Goal: Contribute content: Add original content to the website for others to see

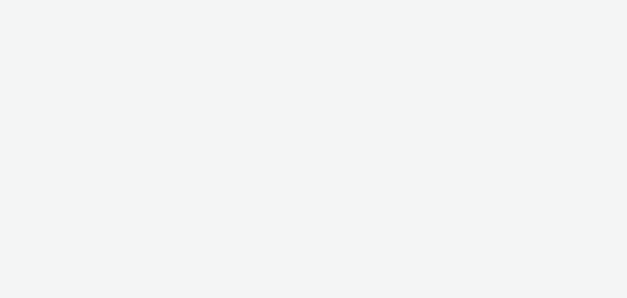
select select "79162ed7-0017-4339-93b0-3399b708648f"
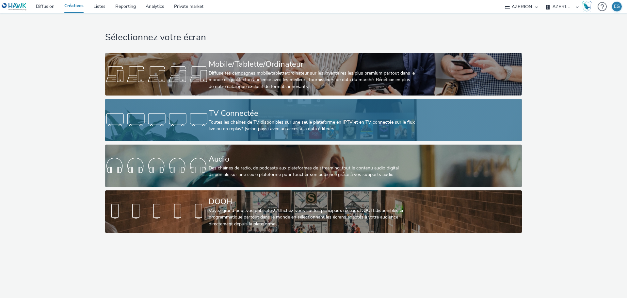
click at [208, 121] on div at bounding box center [157, 119] width 104 height 21
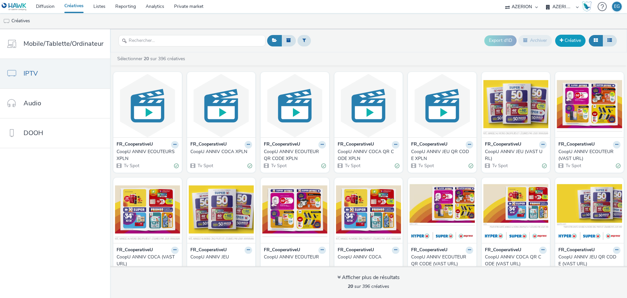
click at [571, 37] on link "Créative" at bounding box center [570, 41] width 30 height 12
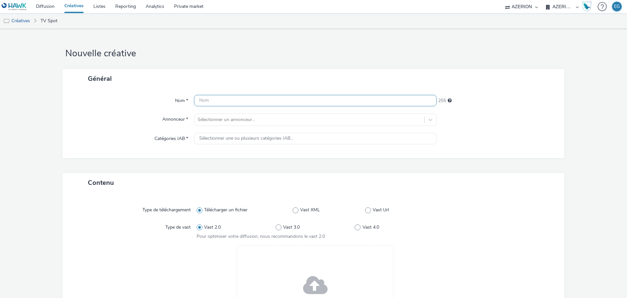
click at [232, 99] on input "text" at bounding box center [315, 100] width 243 height 11
type input "<"
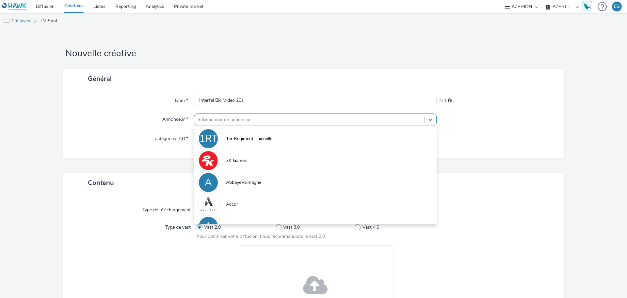
click at [232, 122] on div at bounding box center [309, 120] width 223 height 8
click at [264, 108] on div "Nom * Interfel Bio Video 20s 233 Annonceur * option 1er Regiment Thierville foc…" at bounding box center [314, 123] width 502 height 70
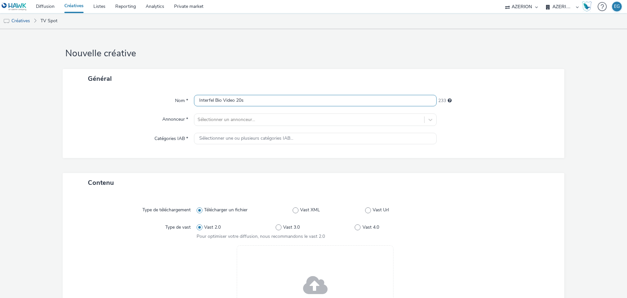
click at [262, 101] on input "Interfel Bio Video 20s" at bounding box center [315, 100] width 243 height 11
type input "Interfel Bio Video 20s TF1"
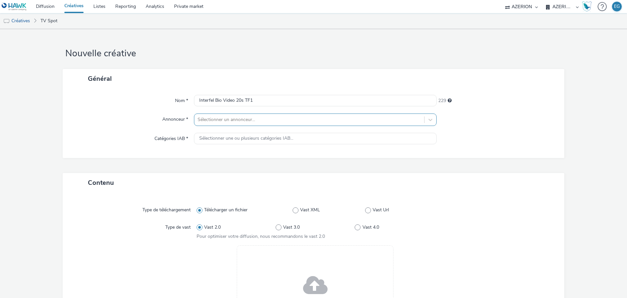
click at [242, 119] on div at bounding box center [309, 120] width 223 height 8
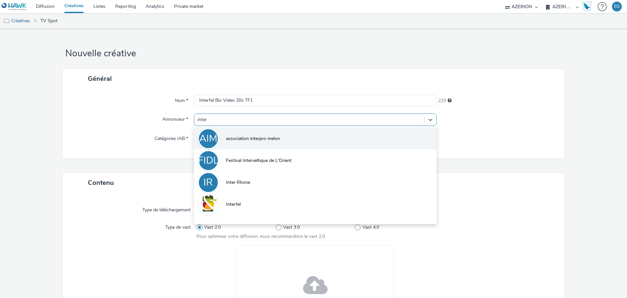
type input "interf"
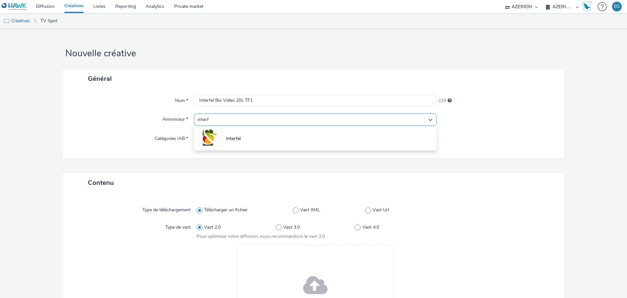
click at [235, 138] on span "Interfel" at bounding box center [233, 138] width 15 height 7
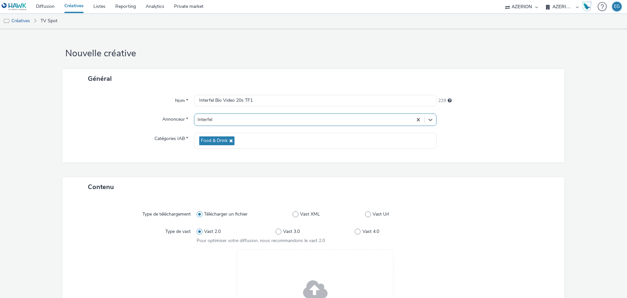
click at [300, 273] on div "Drag & Drop ou parcourir vos fichiers." at bounding box center [315, 293] width 157 height 88
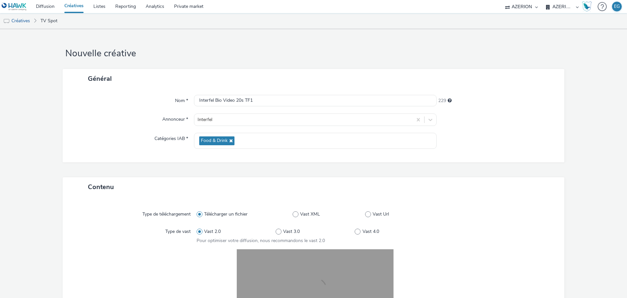
scroll to position [136, 0]
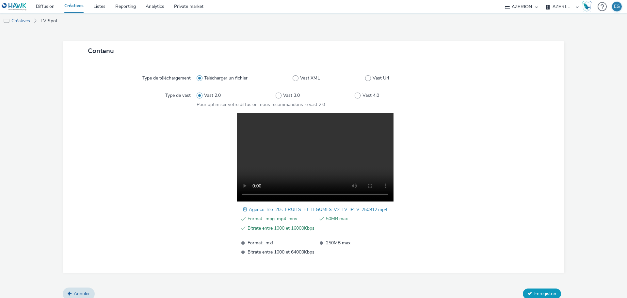
click at [534, 291] on span "Enregistrer" at bounding box center [545, 293] width 22 height 6
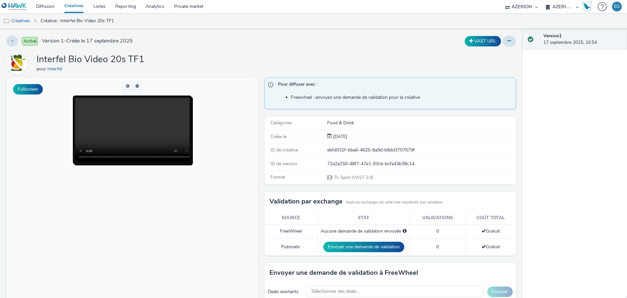
click at [208, 73] on div "Interfel Bio Video 20s TF1 pour Interfel" at bounding box center [262, 63] width 510 height 21
click at [213, 71] on div "Interfel Bio Video 20s TF1 pour Interfel" at bounding box center [262, 63] width 510 height 21
click at [72, 7] on link "Créatives" at bounding box center [73, 6] width 29 height 13
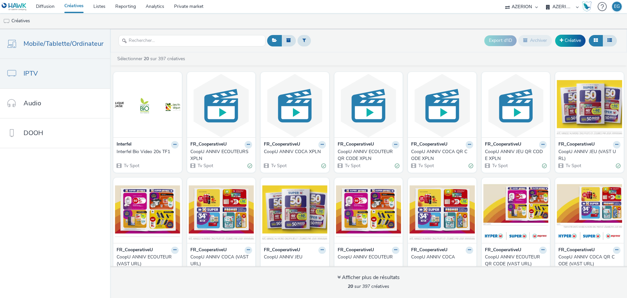
click at [68, 47] on span "Mobile/Tablette/Ordinateur" at bounding box center [64, 43] width 80 height 9
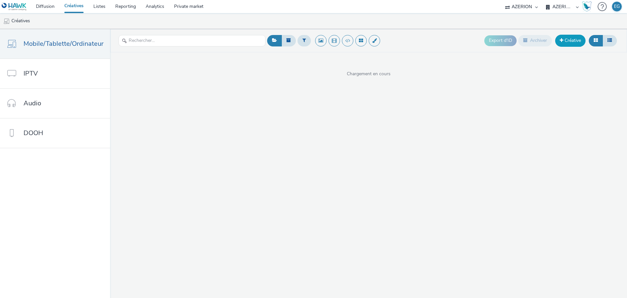
click at [565, 39] on link "Créative" at bounding box center [570, 41] width 30 height 12
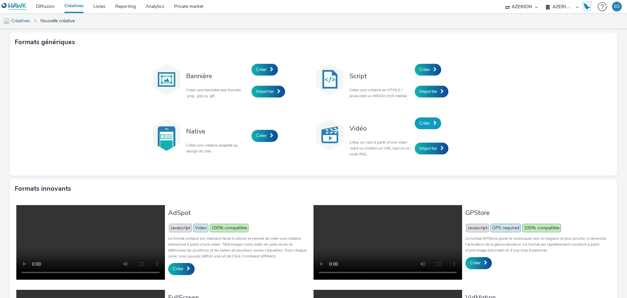
click at [421, 121] on span "Créer" at bounding box center [424, 123] width 11 height 6
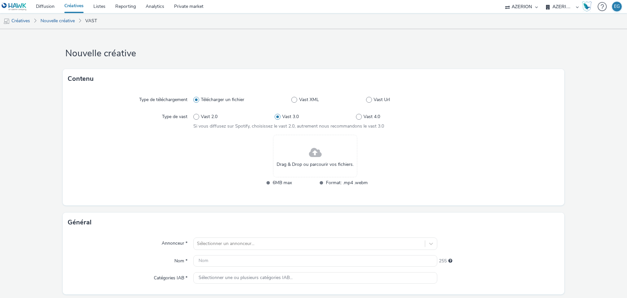
click at [315, 160] on span at bounding box center [315, 152] width 13 height 17
click at [291, 150] on div "Drag & Drop ou parcourir vos fichiers." at bounding box center [315, 156] width 84 height 42
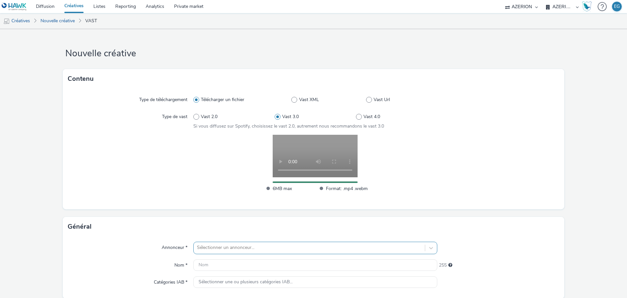
click at [206, 245] on div "Sélectionner un annonceur..." at bounding box center [315, 247] width 244 height 12
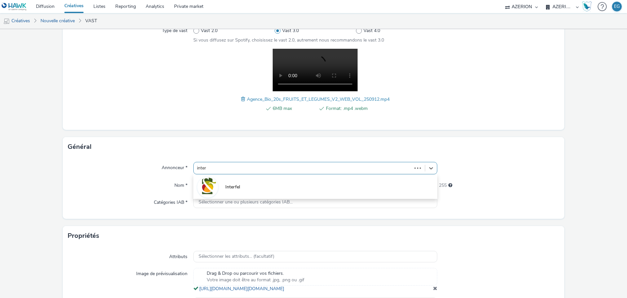
type input "interf"
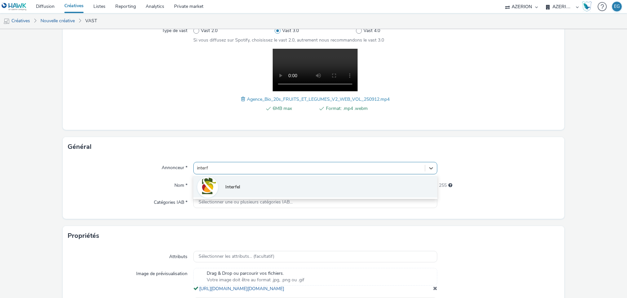
click at [256, 195] on li "Interfel" at bounding box center [315, 186] width 244 height 22
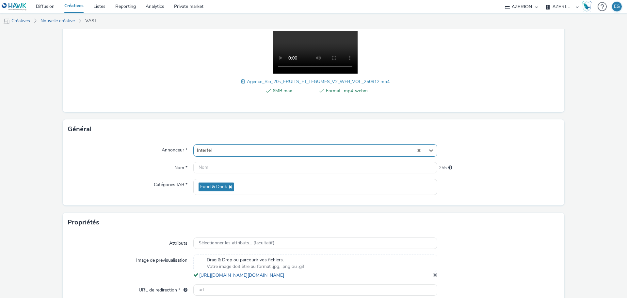
scroll to position [143, 0]
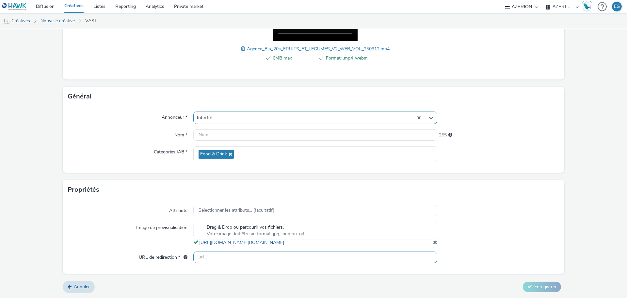
click at [213, 260] on input "text" at bounding box center [315, 256] width 244 height 11
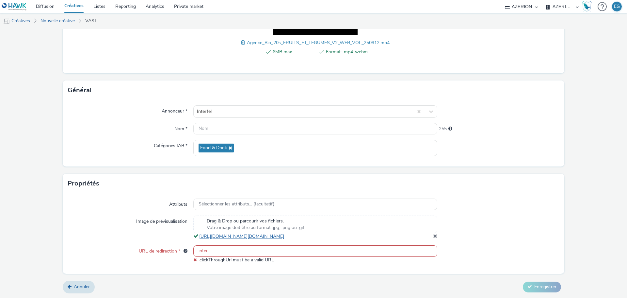
paste input "[URL][DOMAIN_NAME]"
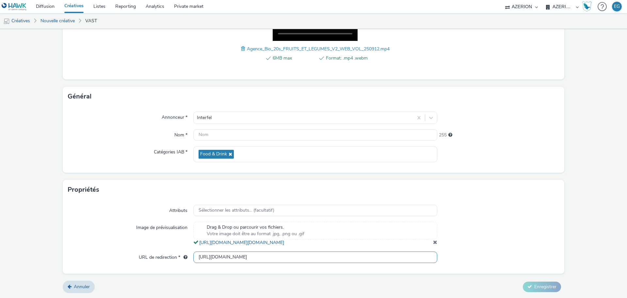
type input "[URL][DOMAIN_NAME]"
click at [550, 275] on form "Nouvelle créative Contenu Type de téléchargement Télécharger un fichier Vast XM…" at bounding box center [313, 95] width 627 height 405
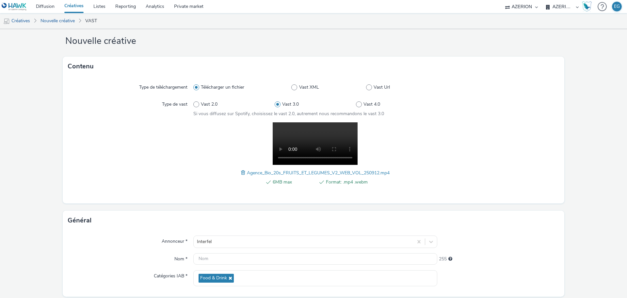
scroll to position [12, 0]
click at [215, 267] on div "Annonceur * Interfel Nom * 255 Catégories IAB * Food & Drink" at bounding box center [314, 263] width 502 height 66
click at [215, 261] on input "text" at bounding box center [315, 258] width 244 height 11
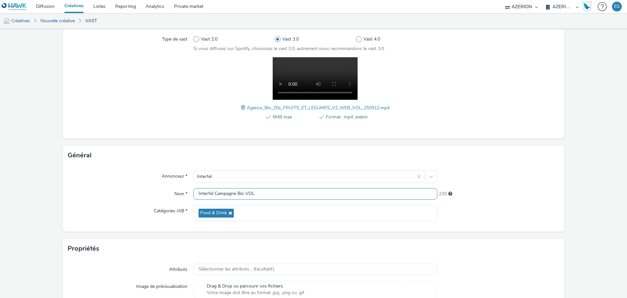
scroll to position [143, 0]
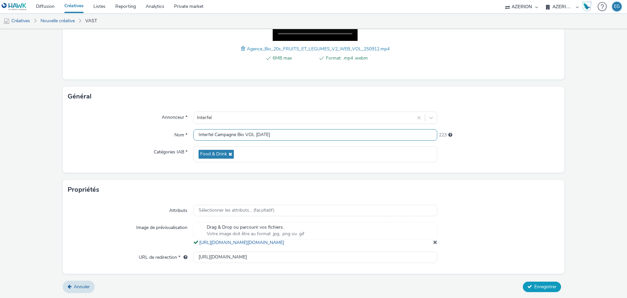
type input "Interfel Campagne Bio VOL [DATE]"
click at [525, 283] on button "Enregistrer" at bounding box center [542, 286] width 38 height 10
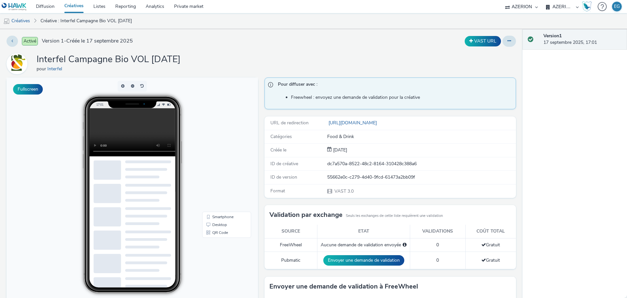
click at [76, 7] on link "Créatives" at bounding box center [73, 6] width 29 height 13
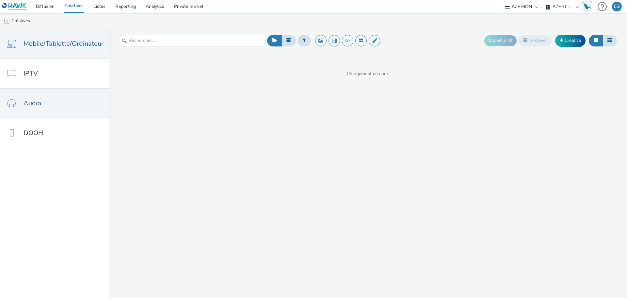
click at [57, 107] on link "Audio" at bounding box center [55, 103] width 110 height 29
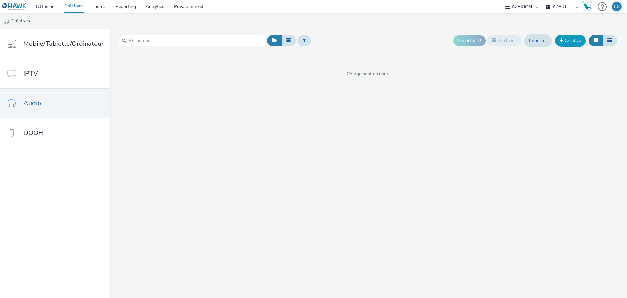
click at [573, 37] on link "Créative" at bounding box center [570, 41] width 30 height 12
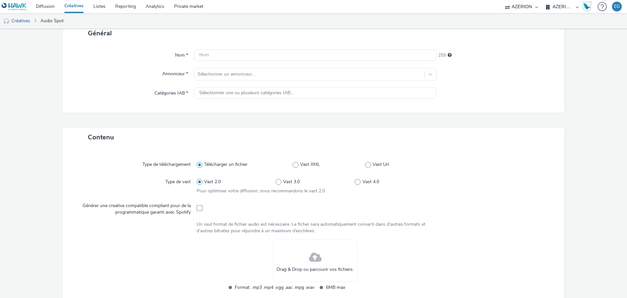
scroll to position [98, 0]
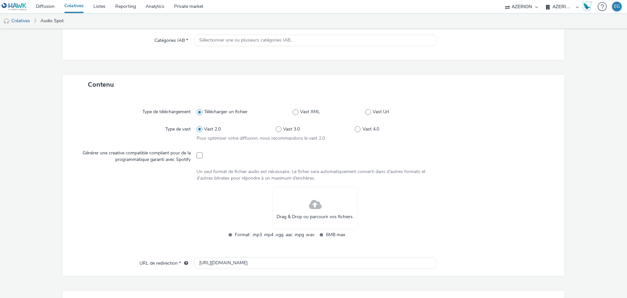
click at [313, 207] on span at bounding box center [315, 204] width 13 height 17
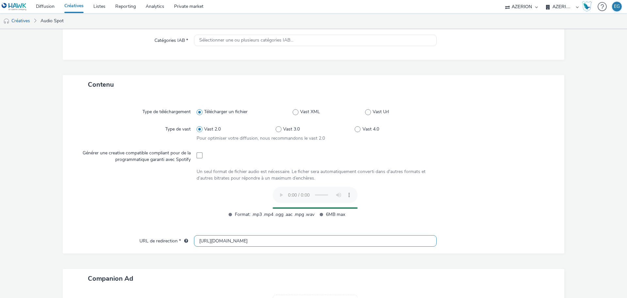
click at [205, 242] on input "[URL][DOMAIN_NAME]" at bounding box center [315, 240] width 243 height 11
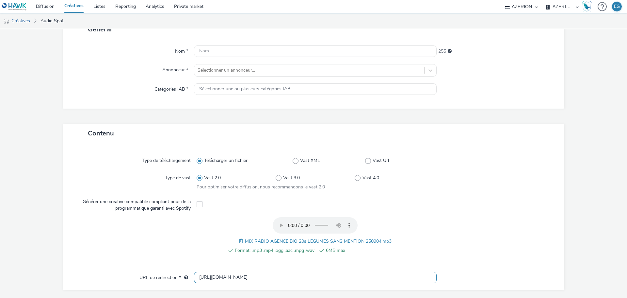
scroll to position [0, 0]
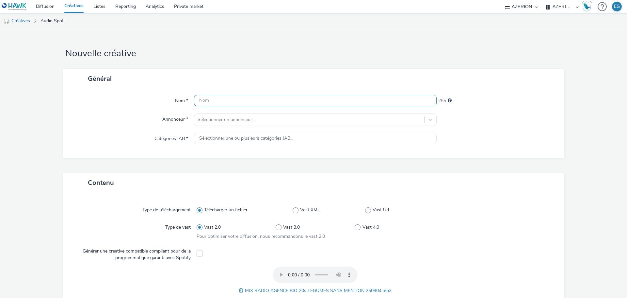
type input "[URL][DOMAIN_NAME]"
click at [223, 97] on input "text" at bounding box center [315, 100] width 243 height 11
type input "Interfel Audio Campagne Bio [DATE]"
click at [221, 111] on div "Nom * Interfel Audio Campagne Bio [DATE] 221 Annonceur * Sélectionner un annonc…" at bounding box center [314, 123] width 502 height 70
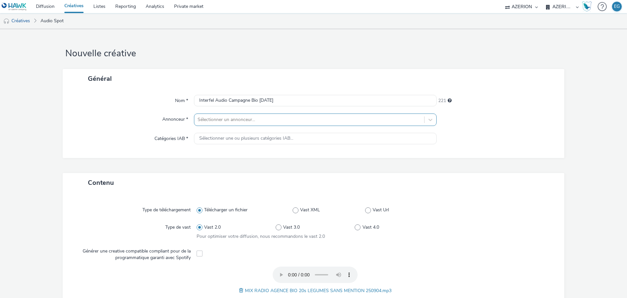
click at [221, 117] on div at bounding box center [309, 120] width 223 height 8
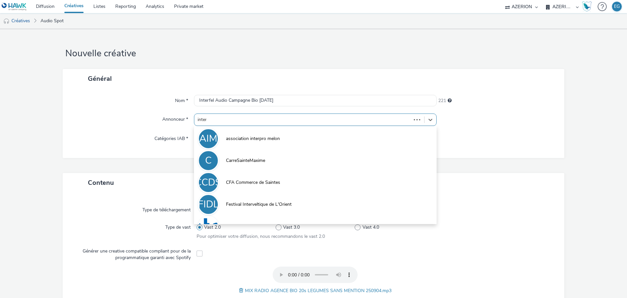
type input "interf"
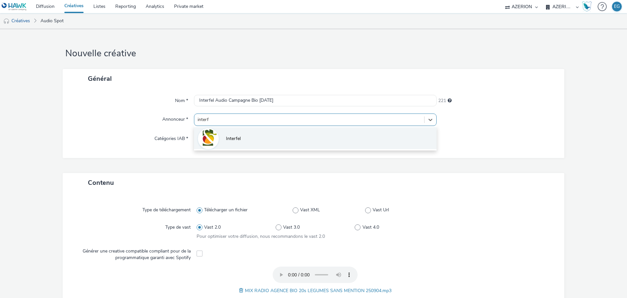
click at [224, 141] on li "Interfel" at bounding box center [315, 138] width 243 height 22
type input "[URL][DOMAIN_NAME]"
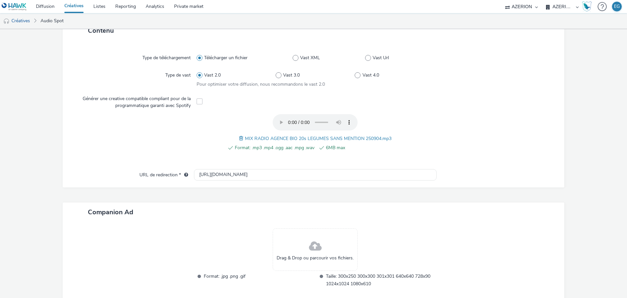
scroll to position [192, 0]
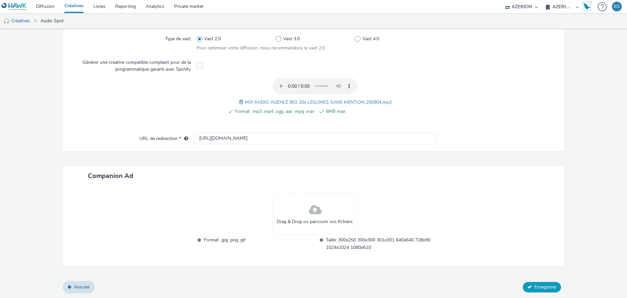
click at [538, 286] on span "Enregistrer" at bounding box center [545, 287] width 22 height 6
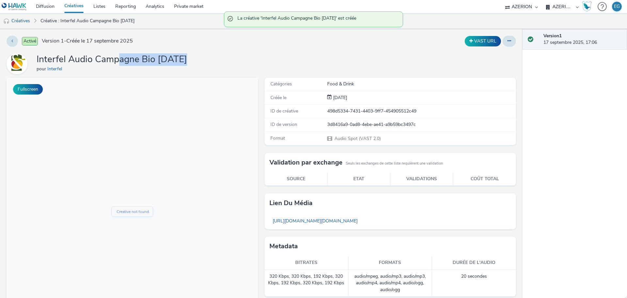
drag, startPoint x: 169, startPoint y: 60, endPoint x: 108, endPoint y: 62, distance: 61.1
click at [109, 62] on div "Interfel Audio Campagne Bio [DATE] pour Interfel" at bounding box center [262, 63] width 510 height 21
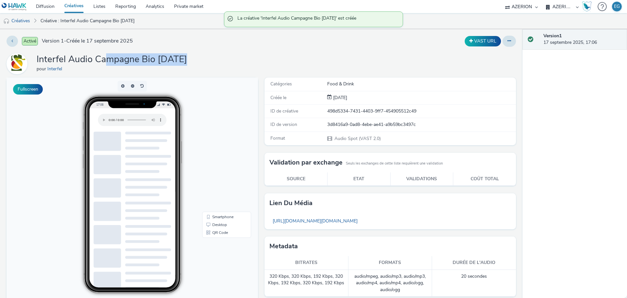
click at [108, 62] on h1 "Interfel Audio Campagne Bio [DATE]" at bounding box center [112, 59] width 151 height 12
click at [214, 61] on div "Interfel Audio Campagne Bio [DATE] pour Interfel" at bounding box center [262, 63] width 510 height 21
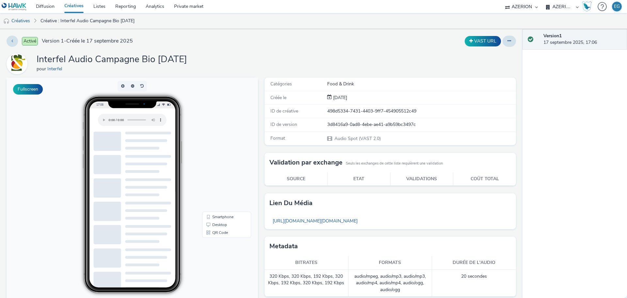
drag, startPoint x: 172, startPoint y: 70, endPoint x: 156, endPoint y: 70, distance: 15.7
click at [156, 70] on div "Interfel Audio Campagne Bio [DATE] pour Interfel" at bounding box center [262, 63] width 510 height 21
drag, startPoint x: 140, startPoint y: 62, endPoint x: 190, endPoint y: 60, distance: 50.0
click at [187, 60] on div "Interfel Audio Campagne Bio [DATE] pour Interfel" at bounding box center [262, 63] width 510 height 21
click at [191, 59] on div "Interfel Audio Campagne Bio [DATE] pour Interfel" at bounding box center [262, 63] width 510 height 21
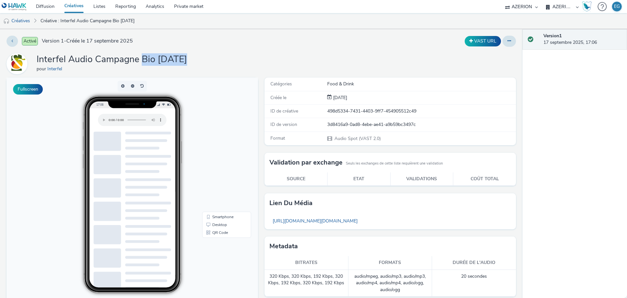
click at [191, 59] on div "Interfel Audio Campagne Bio [DATE] pour Interfel" at bounding box center [262, 63] width 510 height 21
click at [186, 60] on h1 "Interfel Audio Campagne Bio [DATE]" at bounding box center [112, 59] width 151 height 12
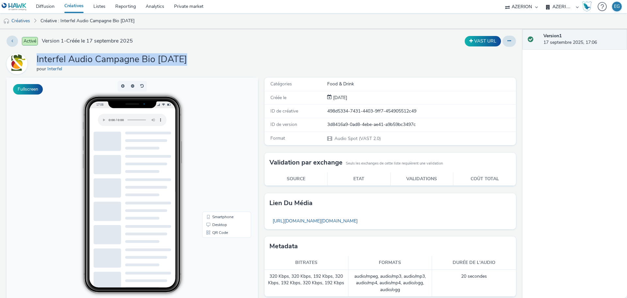
click at [199, 60] on div "Interfel Audio Campagne Bio [DATE] pour Interfel" at bounding box center [262, 63] width 510 height 21
drag, startPoint x: 189, startPoint y: 60, endPoint x: 40, endPoint y: 55, distance: 148.7
click at [40, 55] on div "Interfel Audio Campagne Bio [DATE] pour Interfel" at bounding box center [262, 63] width 510 height 21
click at [40, 55] on h1 "Interfel Audio Campagne Bio [DATE]" at bounding box center [112, 59] width 151 height 12
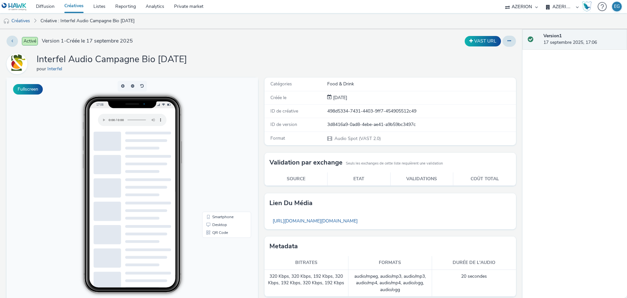
click at [148, 60] on h1 "Interfel Audio Campagne Bio [DATE]" at bounding box center [112, 59] width 151 height 12
click at [77, 6] on link "Créatives" at bounding box center [73, 6] width 29 height 13
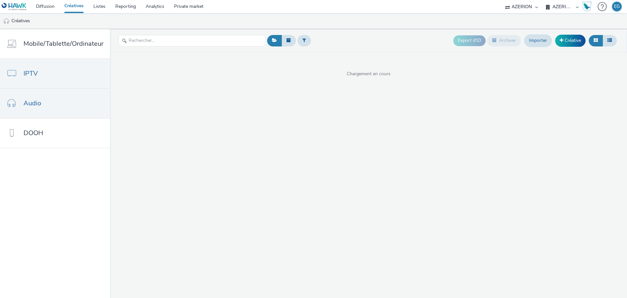
click at [52, 73] on link "IPTV" at bounding box center [55, 73] width 110 height 29
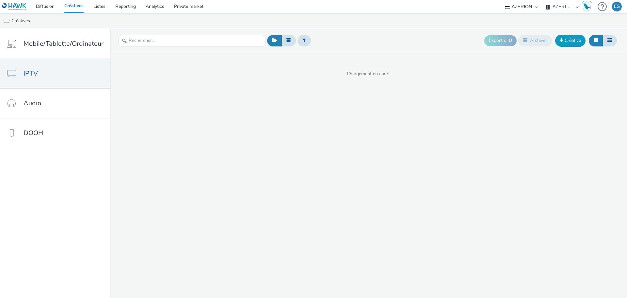
click at [574, 42] on link "Créative" at bounding box center [570, 41] width 30 height 12
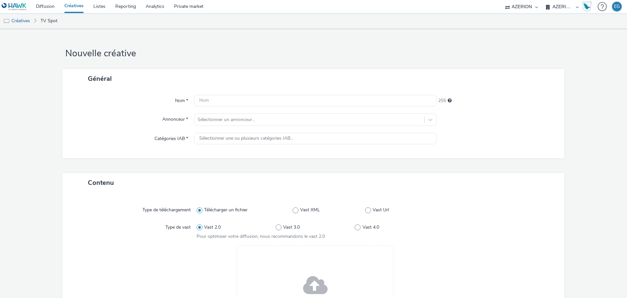
click at [318, 268] on div "Drag & Drop ou parcourir vos fichiers." at bounding box center [315, 289] width 157 height 88
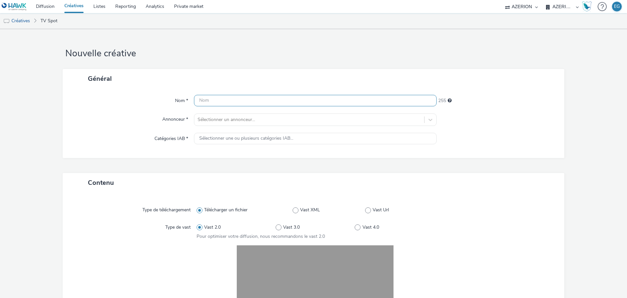
click at [209, 101] on input "text" at bounding box center [315, 100] width 243 height 11
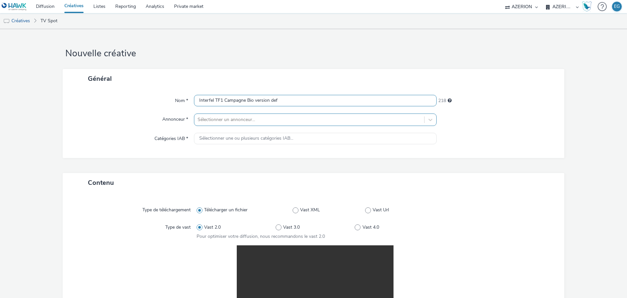
type input "Interfel TF1 Campagne Bio version def"
click at [213, 119] on div at bounding box center [309, 120] width 223 height 8
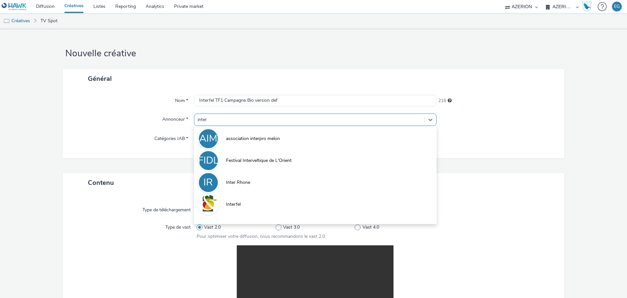
type input "interf"
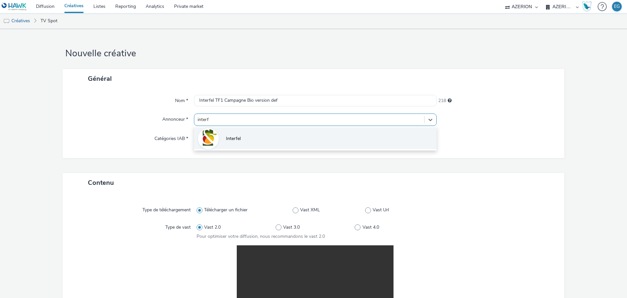
click at [227, 142] on li "Interfel" at bounding box center [315, 138] width 243 height 22
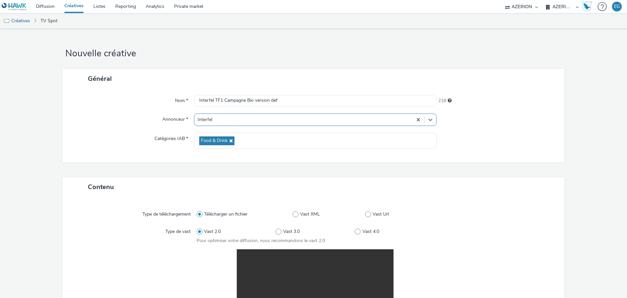
click at [103, 166] on div "Général Nom * Interfel TF1 Campagne Bio version def 218 Annonceur * option Inte…" at bounding box center [314, 123] width 502 height 108
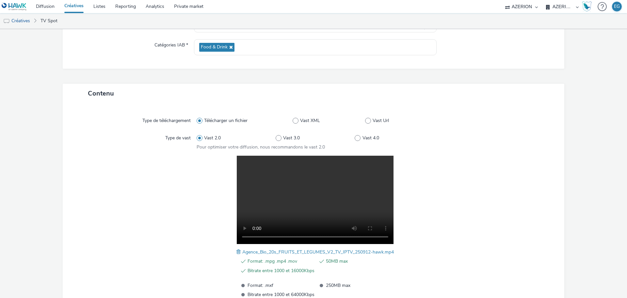
scroll to position [143, 0]
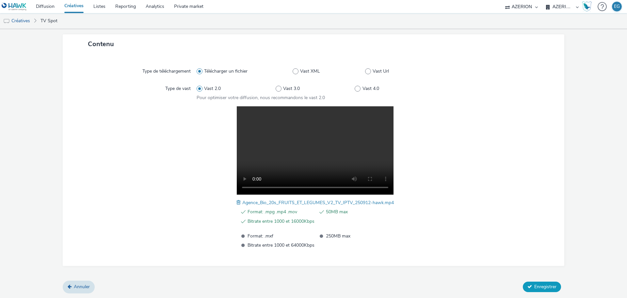
click at [546, 283] on span "Enregistrer" at bounding box center [545, 286] width 22 height 6
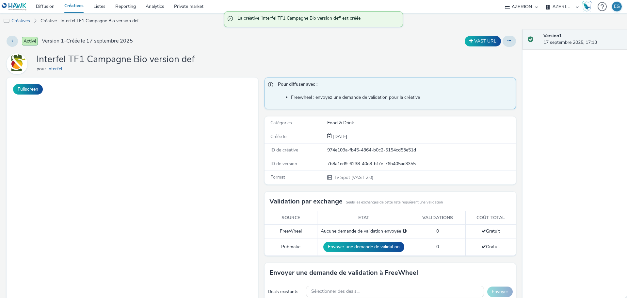
drag, startPoint x: 57, startPoint y: 70, endPoint x: 42, endPoint y: 70, distance: 15.4
click at [48, 70] on div "Interfel TF1 Campagne Bio version def pour Interfel" at bounding box center [262, 63] width 510 height 21
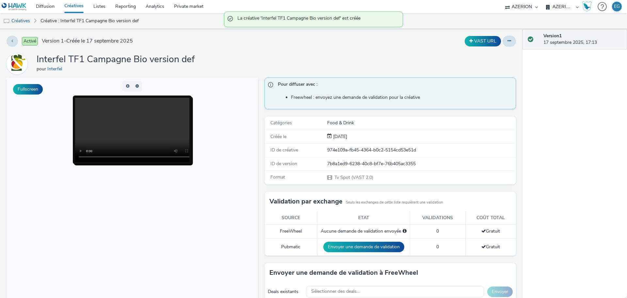
click at [88, 63] on h1 "Interfel TF1 Campagne Bio version def" at bounding box center [116, 59] width 158 height 12
click at [151, 65] on h1 "Interfel TF1 Campagne Bio version def" at bounding box center [116, 59] width 158 height 12
